Goal: Check status: Check status

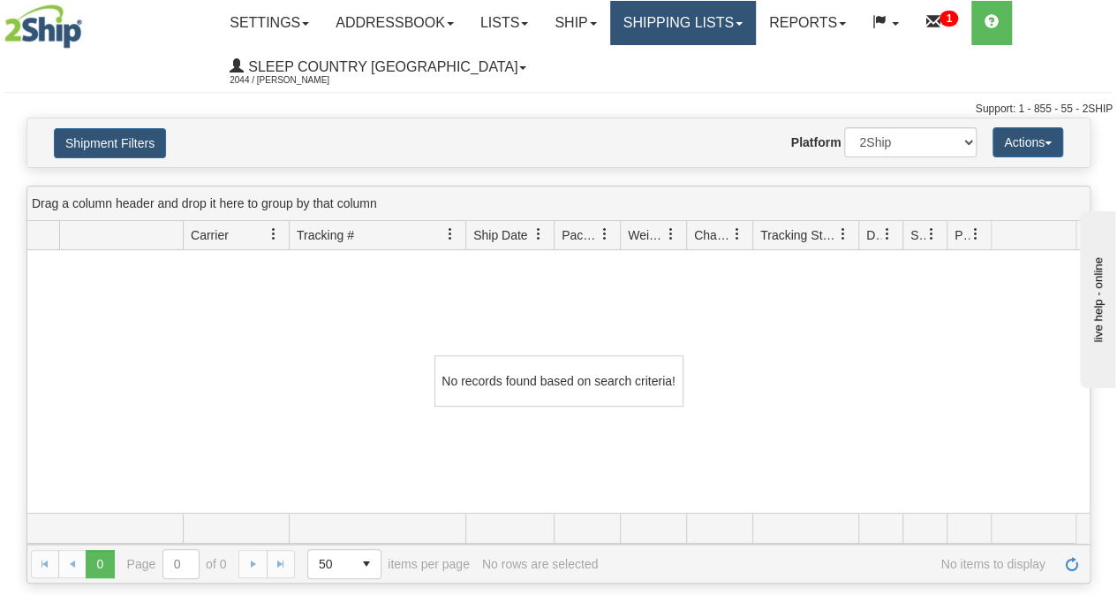
click at [717, 27] on link "Shipping lists" at bounding box center [683, 23] width 146 height 44
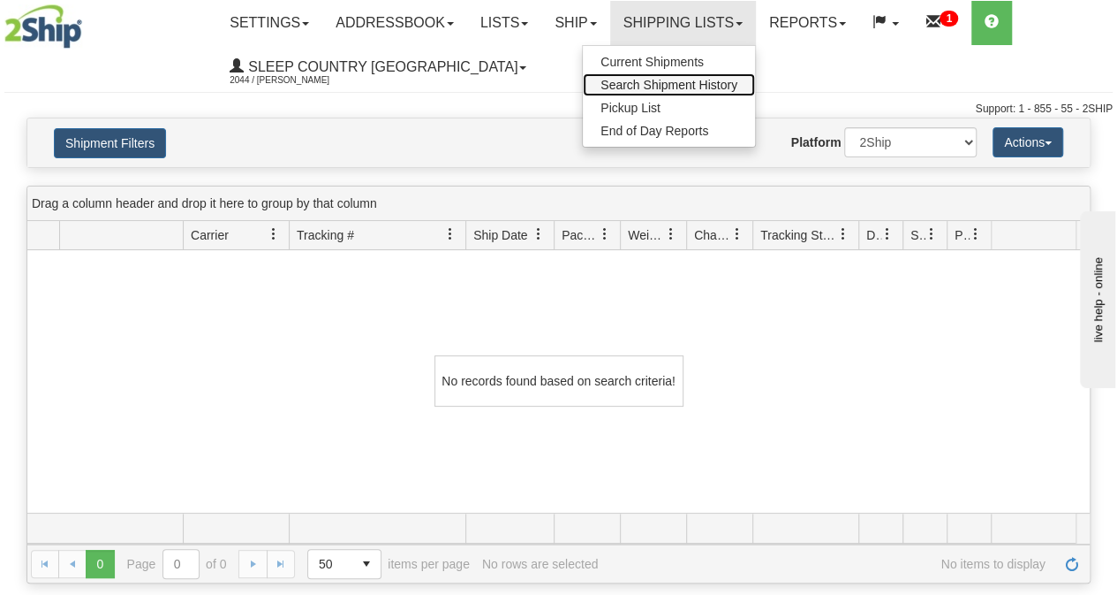
click at [700, 86] on span "Search Shipment History" at bounding box center [669, 85] width 137 height 14
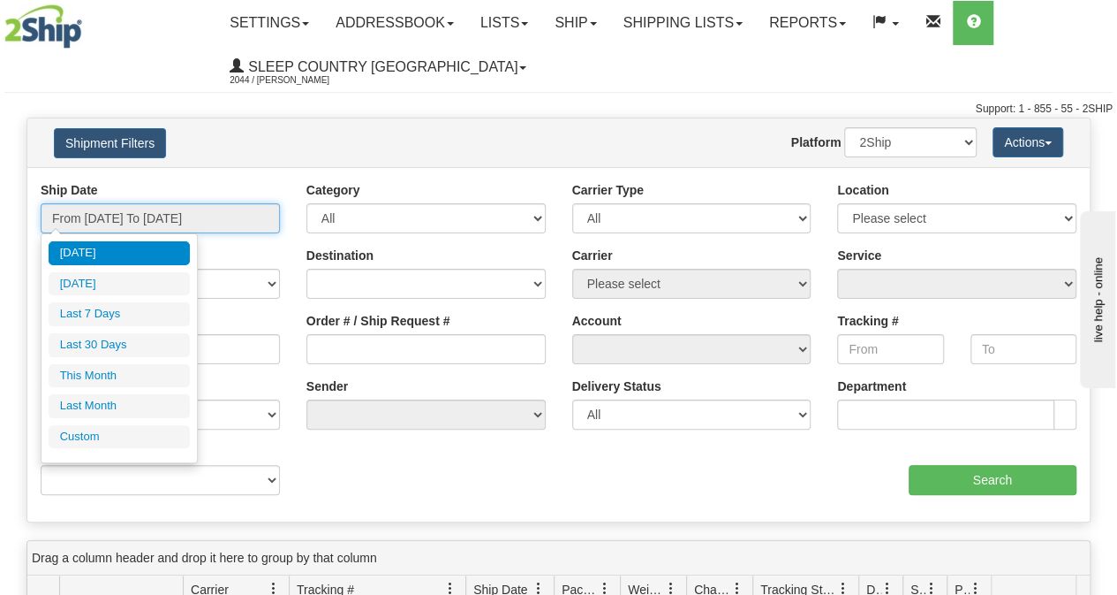
click at [198, 225] on input "From 09/18/2025 To 09/19/2025" at bounding box center [160, 218] width 239 height 30
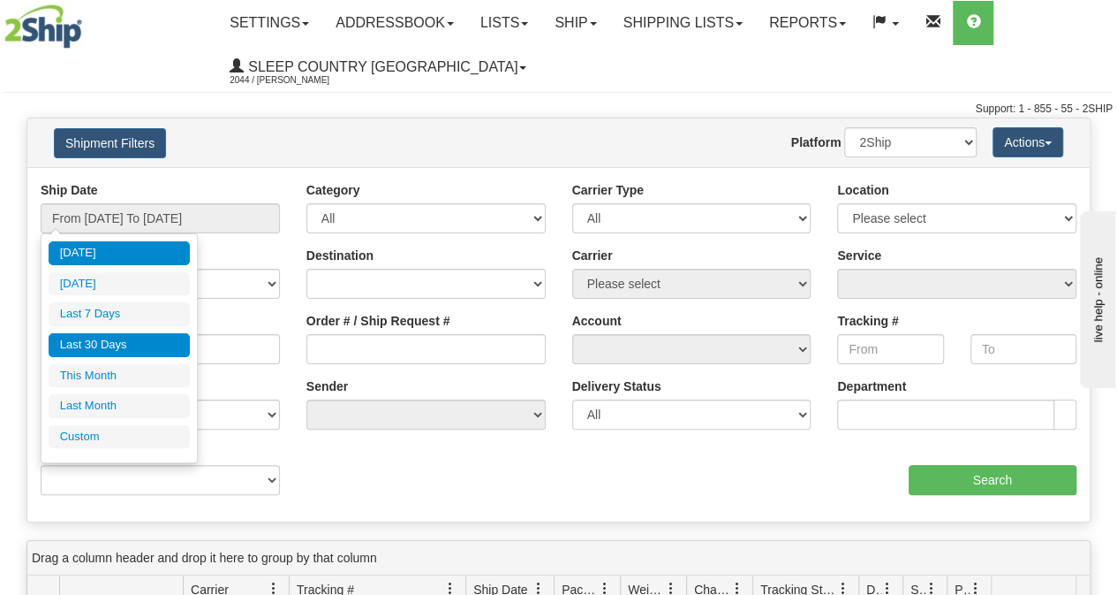
click at [108, 347] on li "Last 30 Days" at bounding box center [119, 345] width 141 height 24
type input "From [DATE] To [DATE]"
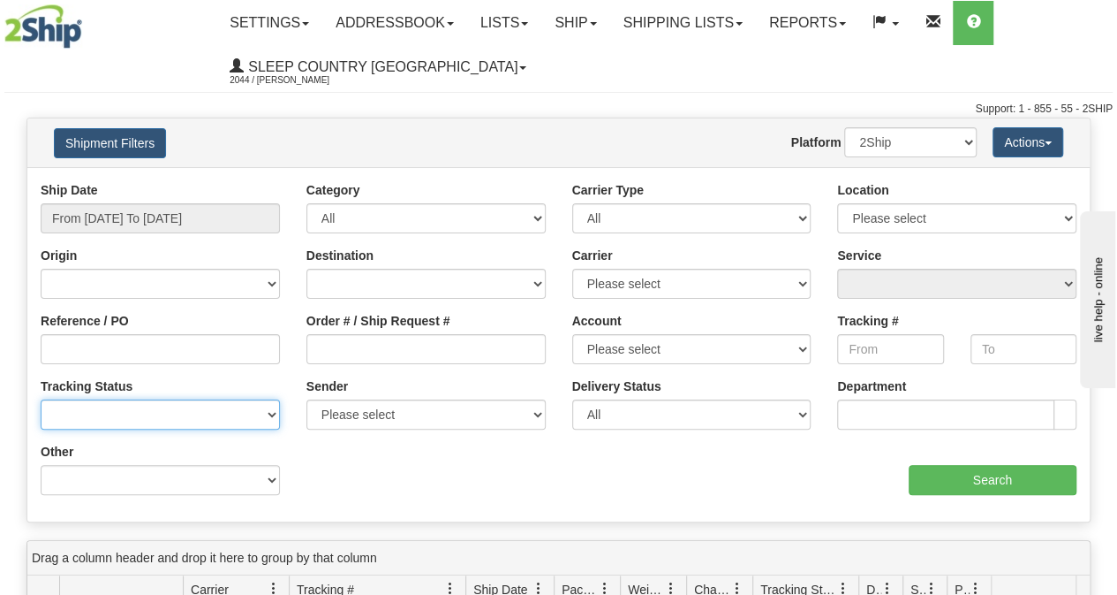
click at [81, 414] on select "No Tracking Info Delivered In Transit Out For Delivery Exception Partial Delive…" at bounding box center [160, 414] width 239 height 30
click at [393, 477] on div "Ship Date From 08/21/2025 To 09/19/2025 Category All Inbound Outbound Carrier T…" at bounding box center [558, 344] width 1063 height 327
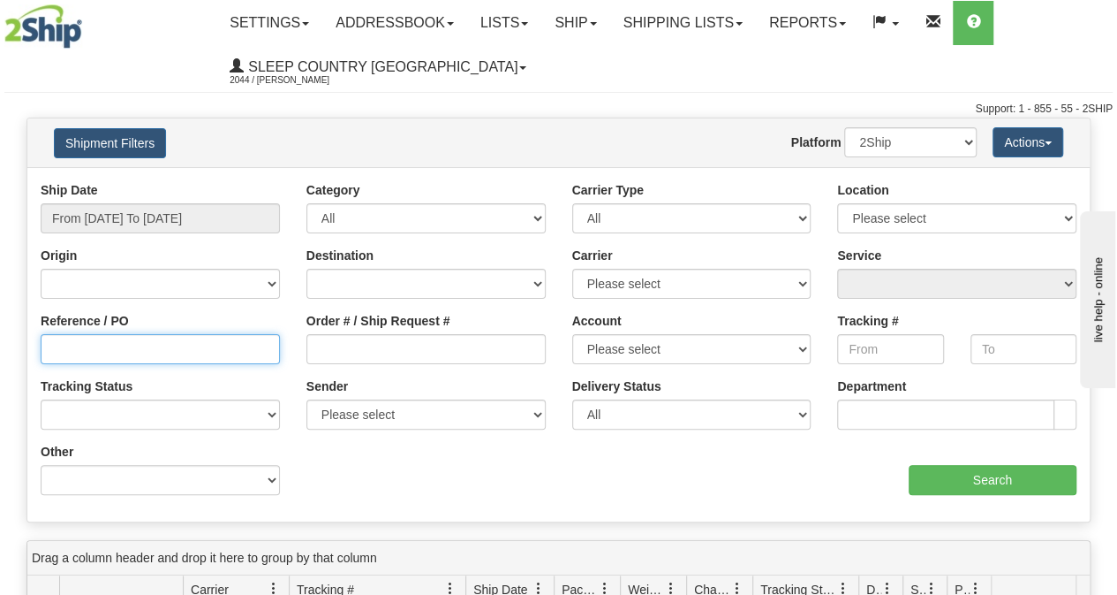
click at [72, 346] on input "Reference / PO" at bounding box center [160, 349] width 239 height 30
paste input "9000I097111"
type input "9000I097111"
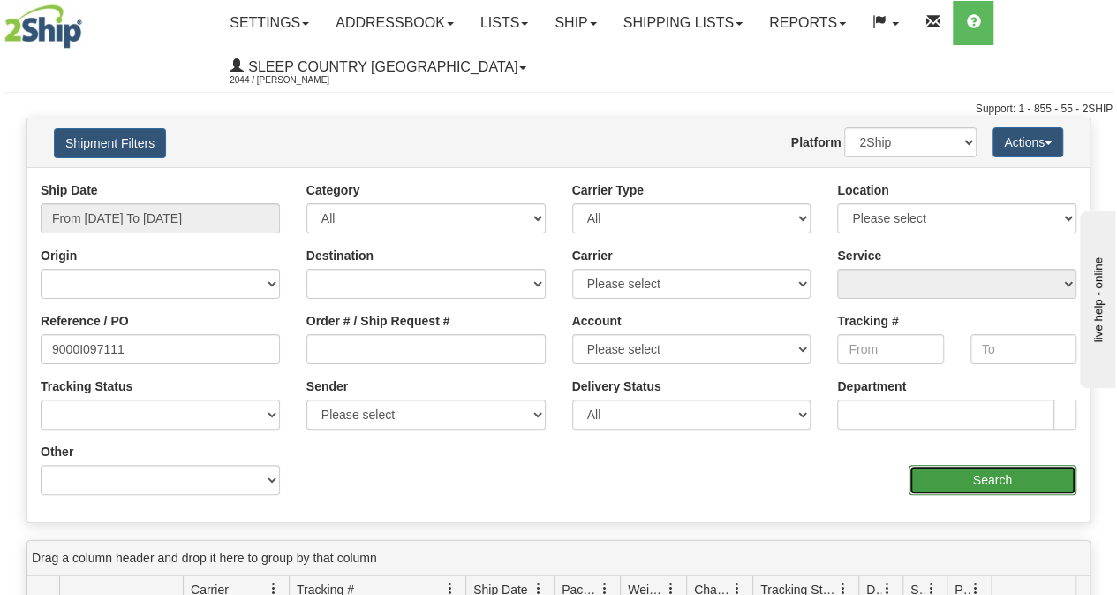
click at [971, 480] on input "Search" at bounding box center [993, 480] width 169 height 30
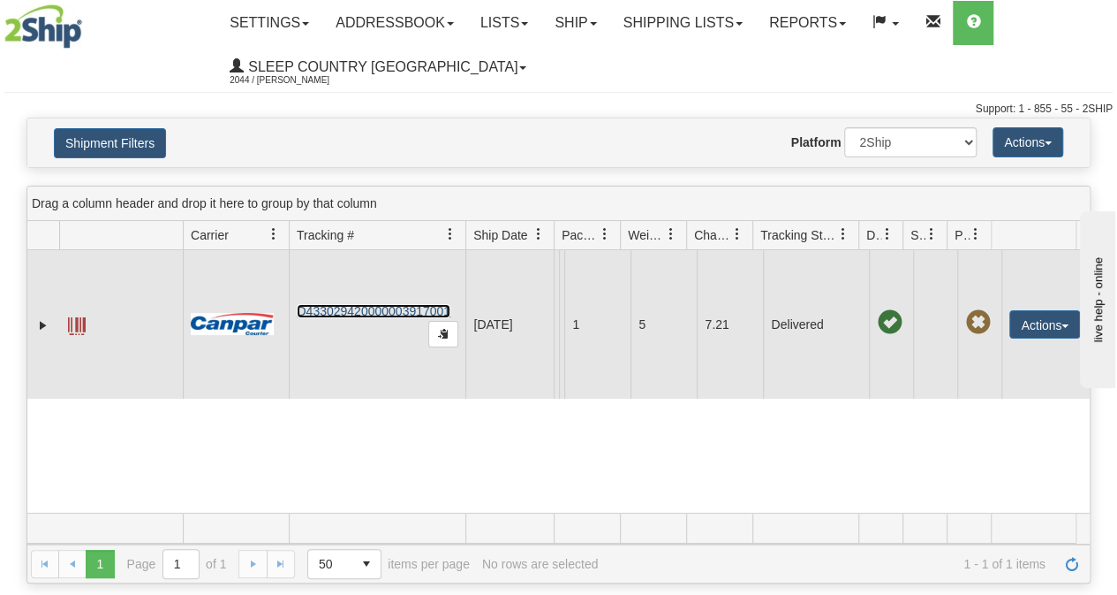
click at [316, 318] on link "D433029420000003917001" at bounding box center [374, 311] width 154 height 14
click at [79, 335] on span at bounding box center [77, 326] width 18 height 18
